Goal: Task Accomplishment & Management: Use online tool/utility

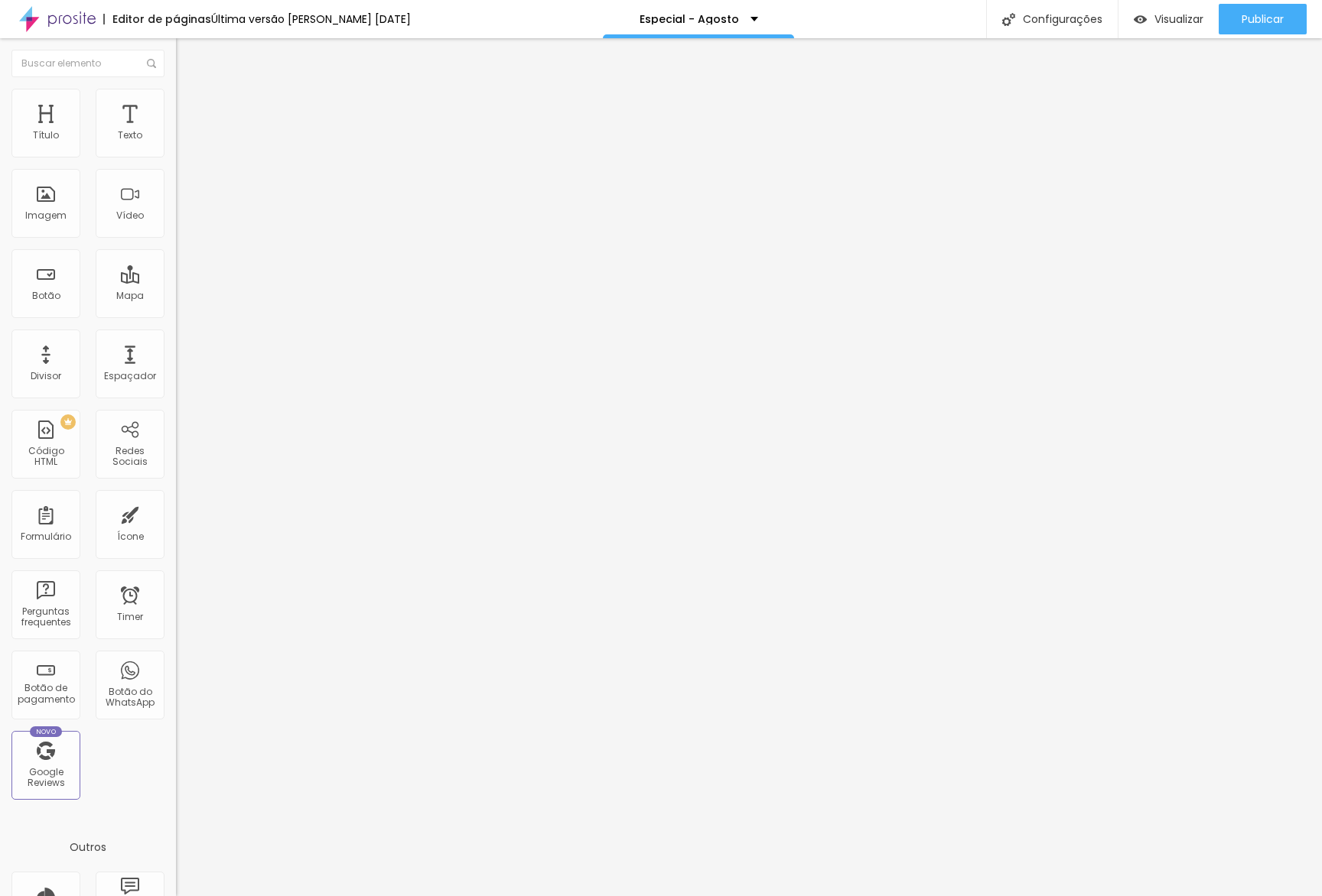
click at [176, 155] on input "8 [PERSON_NAME] de 2025 às 23:15" at bounding box center [262, 147] width 173 height 15
click at [119, 279] on div "15" at bounding box center [119, 272] width 15 height 15
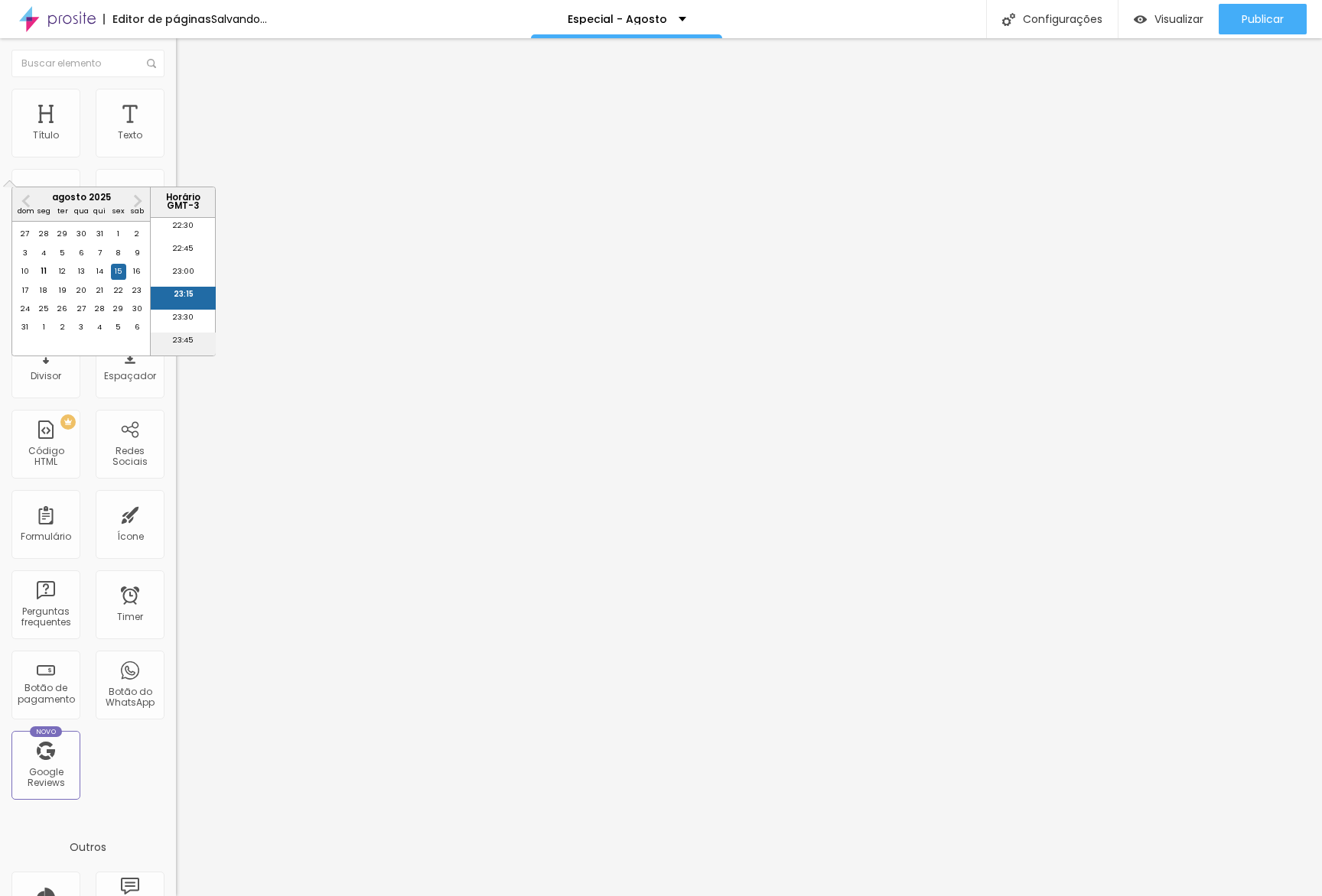
click at [189, 338] on li "23:45" at bounding box center [183, 344] width 65 height 23
type input "15 [PERSON_NAME] de 2025 às 23:45"
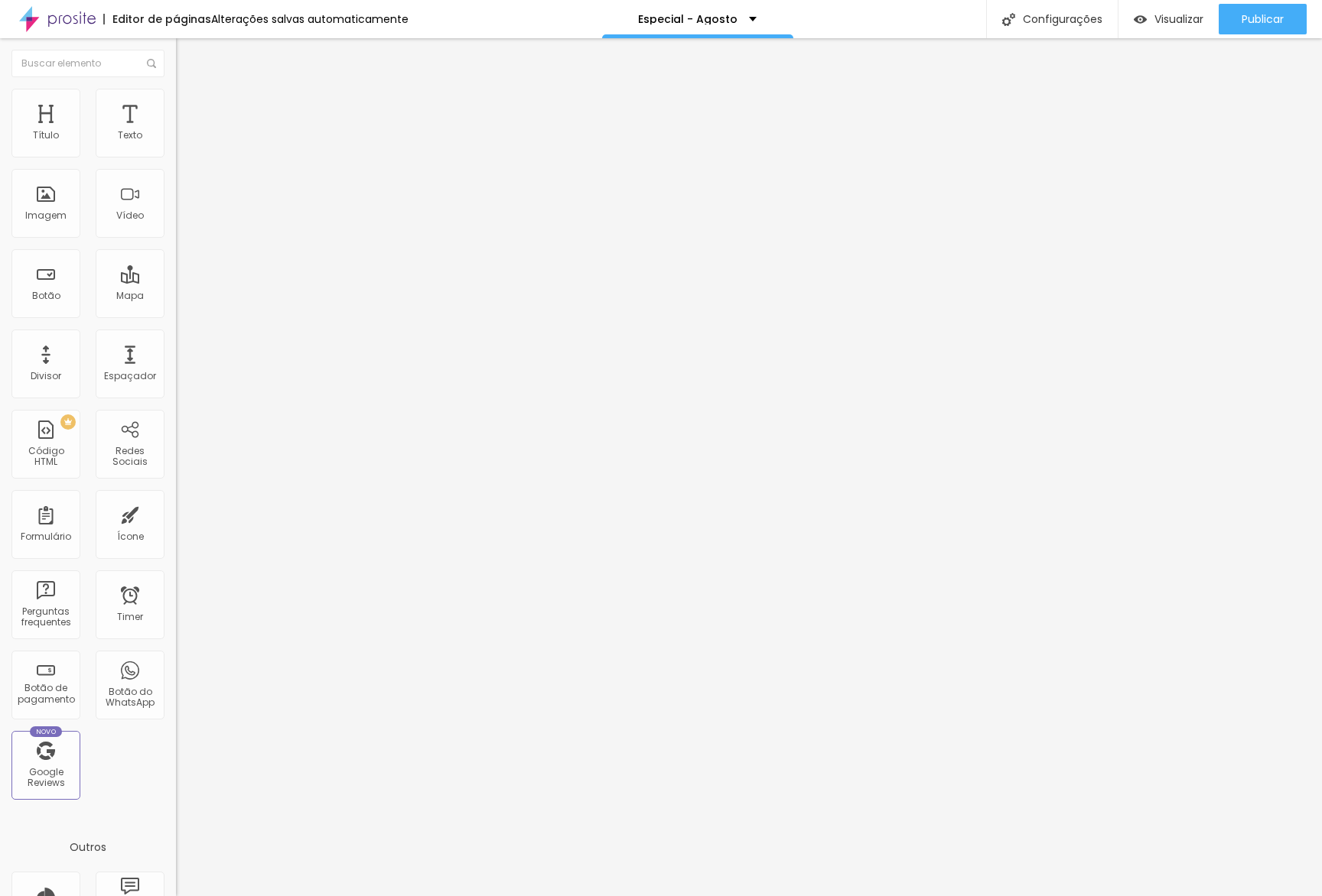
click at [176, 155] on input "8 [PERSON_NAME] de 2025 às 23:45" at bounding box center [263, 147] width 176 height 15
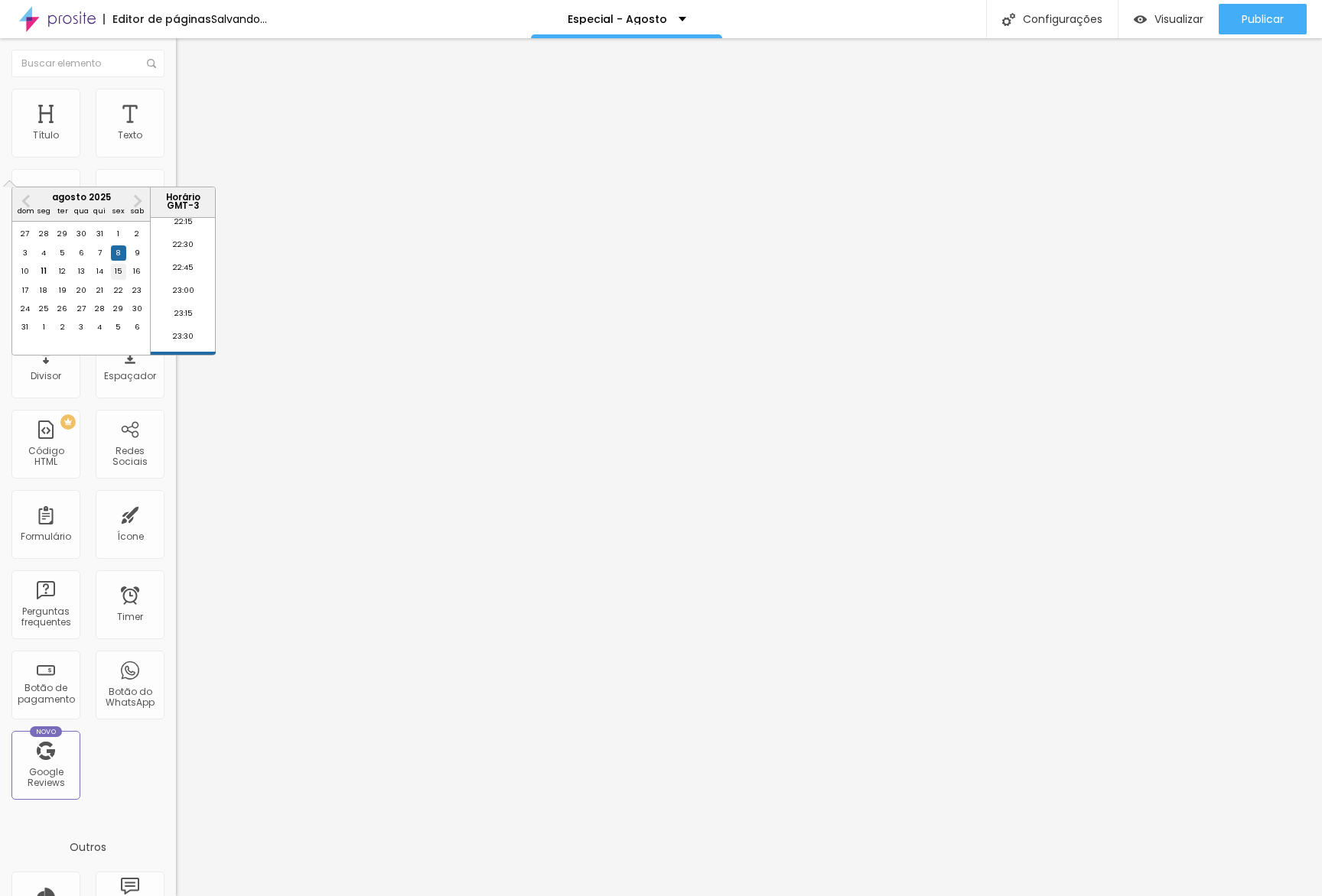
click at [121, 279] on div "15" at bounding box center [119, 272] width 15 height 15
type input "15 [PERSON_NAME] de 2025 às 23:45"
click at [181, 343] on li "23:45" at bounding box center [183, 343] width 65 height 23
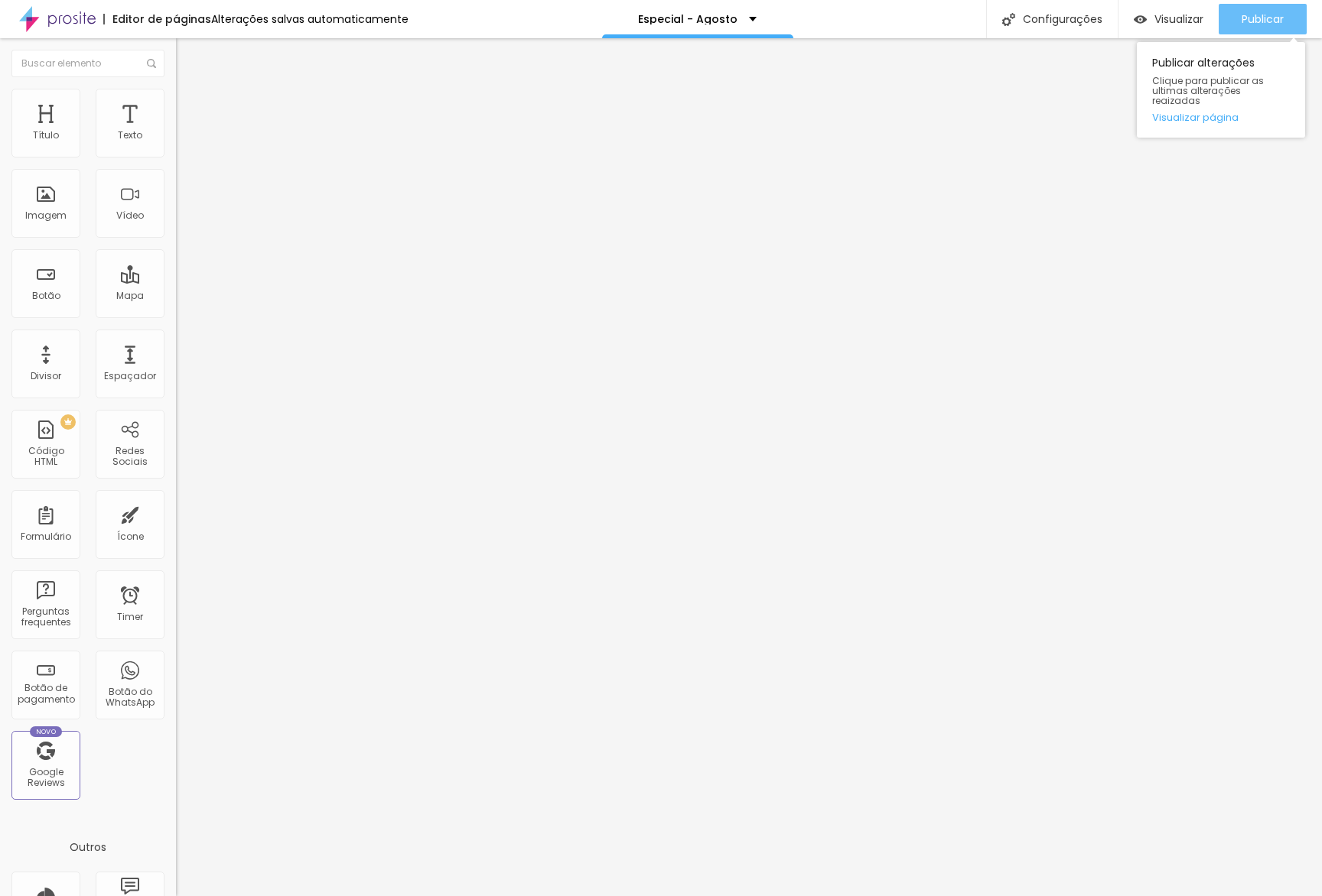
click at [1263, 31] on div "Publicar" at bounding box center [1263, 19] width 42 height 31
